Goal: Find specific page/section

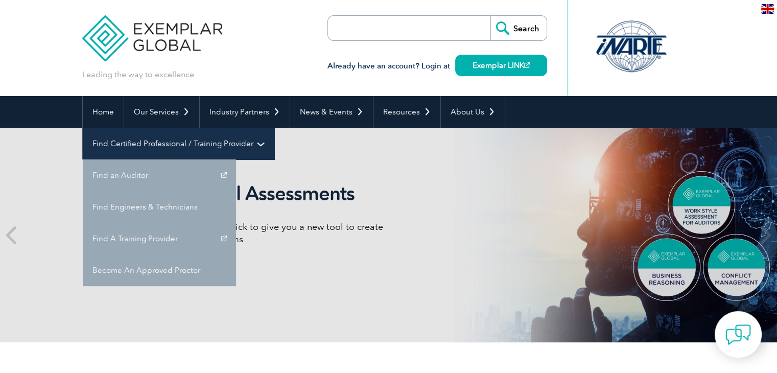
click at [274, 128] on link "Find Certified Professional / Training Provider" at bounding box center [178, 144] width 191 height 32
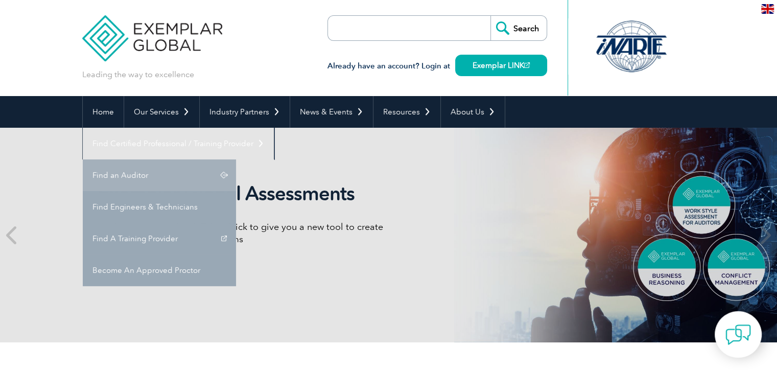
click at [236, 159] on link "Find an Auditor" at bounding box center [159, 175] width 153 height 32
